Goal: Task Accomplishment & Management: Use online tool/utility

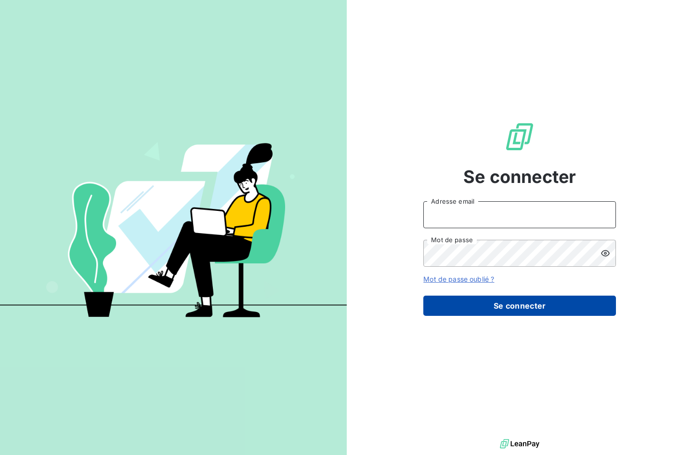
type input "[EMAIL_ADDRESS][DOMAIN_NAME]"
click at [500, 307] on button "Se connecter" at bounding box center [520, 306] width 193 height 20
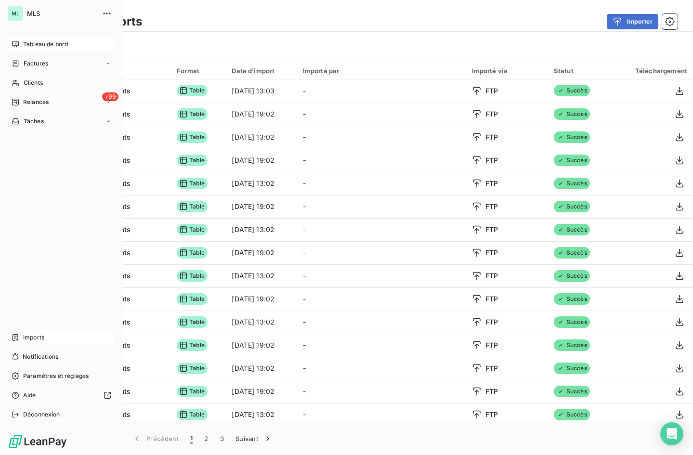
click at [28, 42] on span "Tableau de bord" at bounding box center [45, 44] width 45 height 9
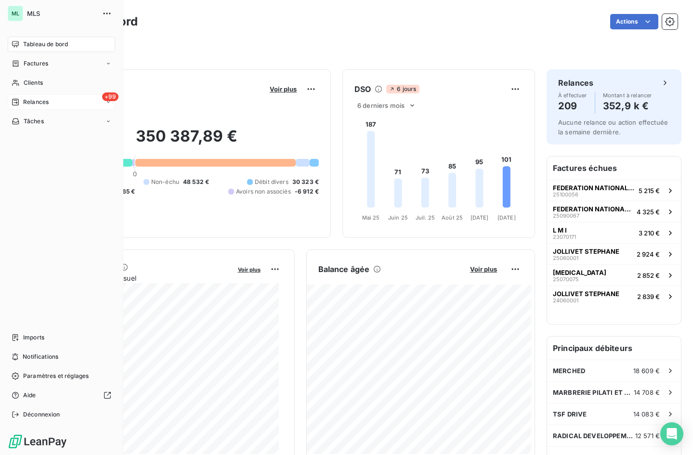
click at [47, 101] on span "Relances" at bounding box center [36, 102] width 26 height 9
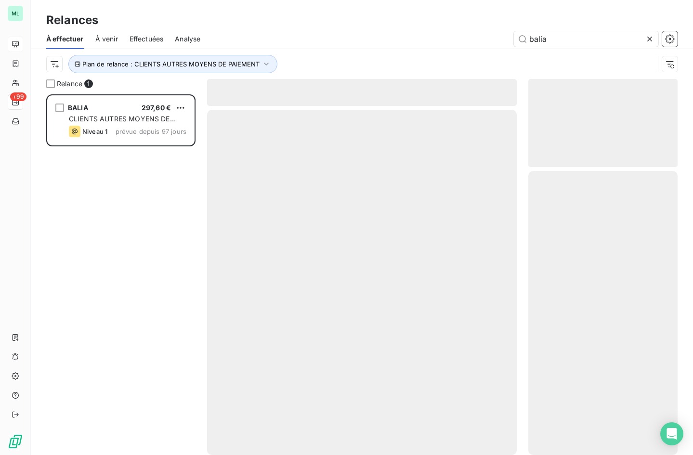
scroll to position [354, 142]
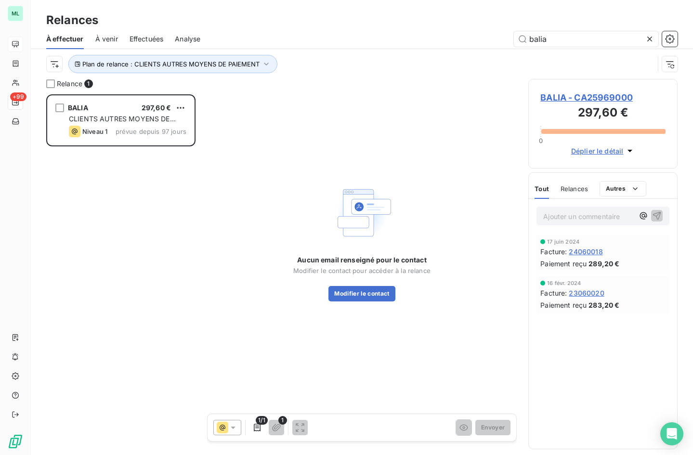
click at [195, 37] on span "Analyse" at bounding box center [188, 39] width 26 height 10
